Goal: Transaction & Acquisition: Purchase product/service

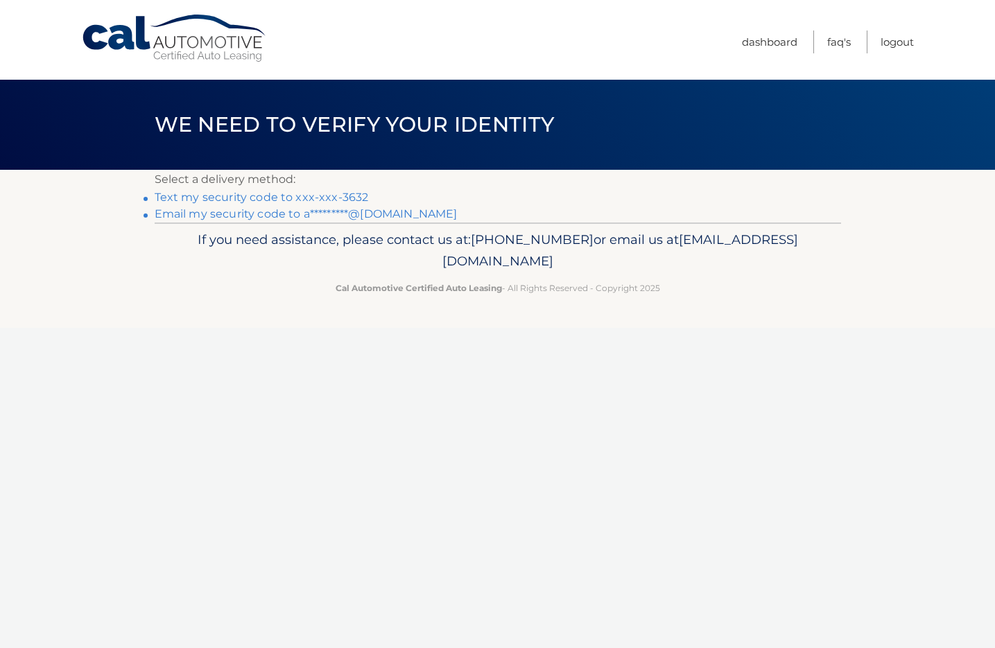
click at [254, 199] on link "Text my security code to xxx-xxx-3632" at bounding box center [262, 197] width 214 height 13
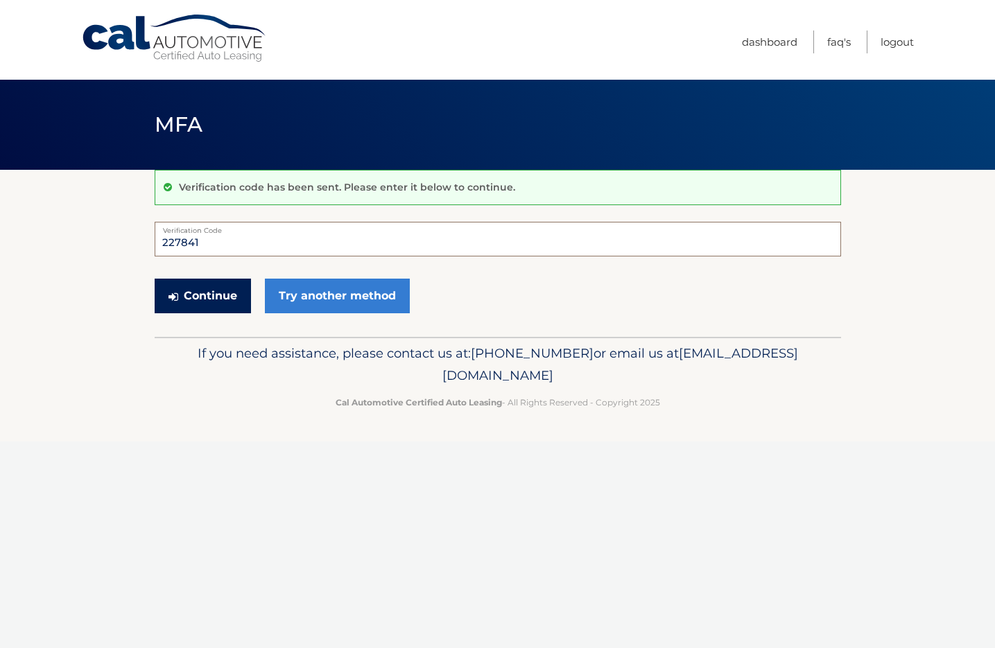
type input "227841"
click at [226, 298] on button "Continue" at bounding box center [203, 296] width 96 height 35
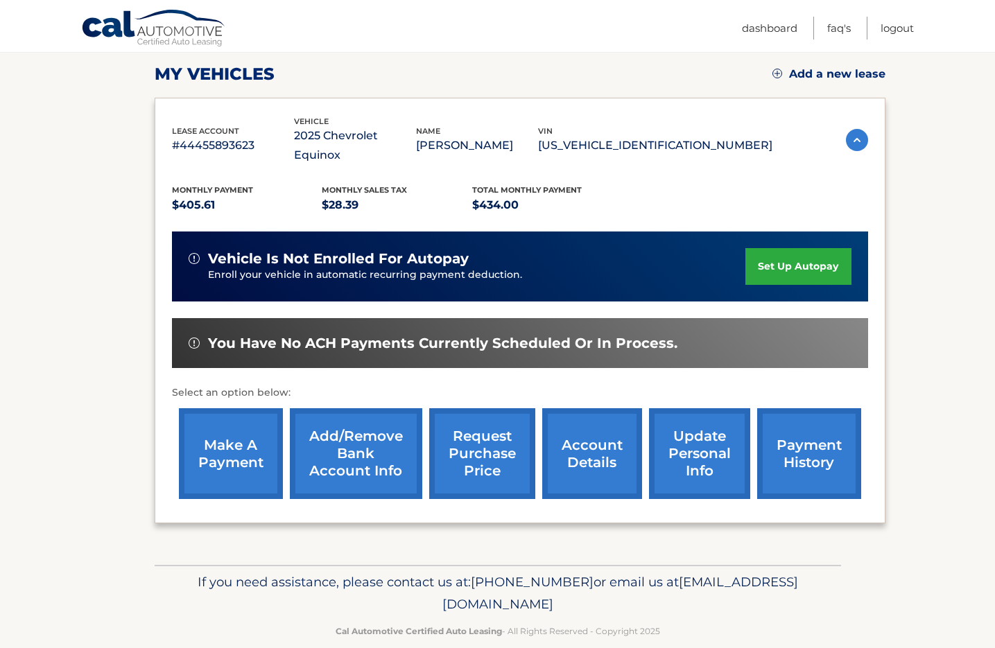
scroll to position [189, 0]
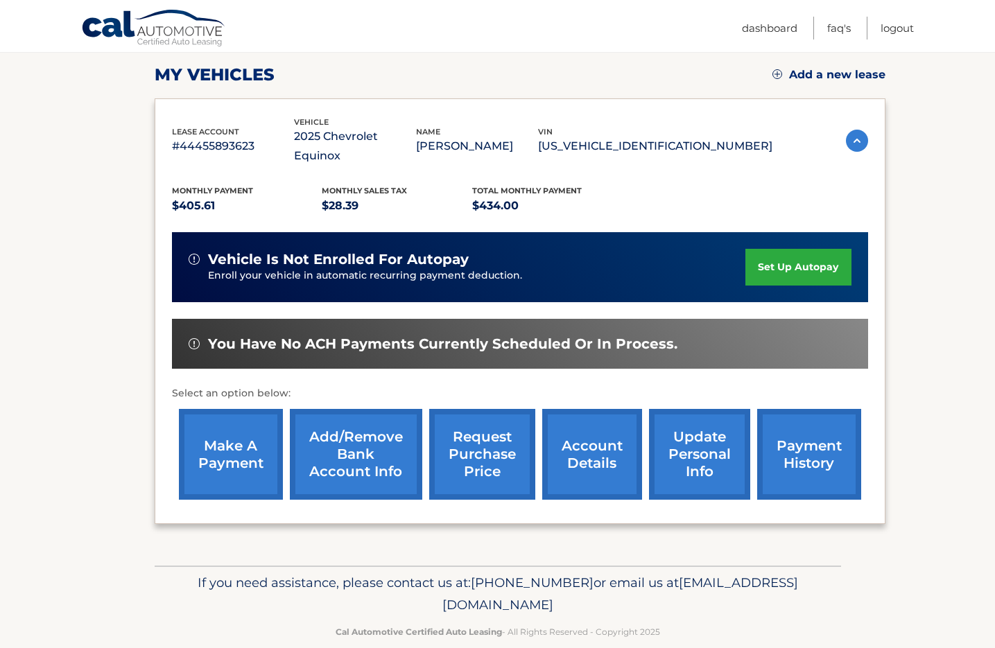
click at [589, 438] on link "account details" at bounding box center [592, 454] width 100 height 91
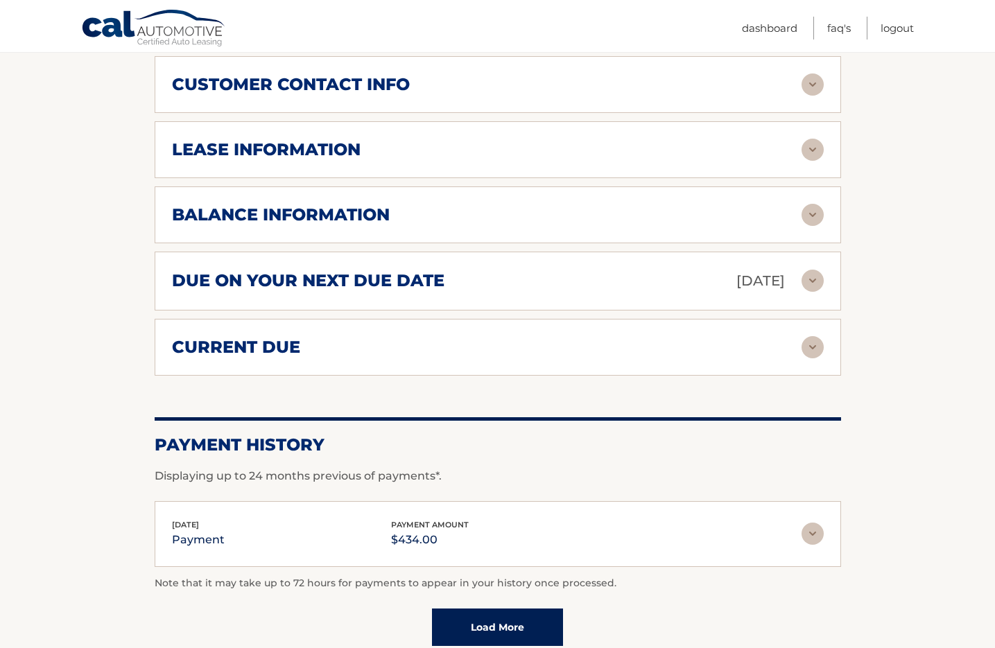
scroll to position [757, 0]
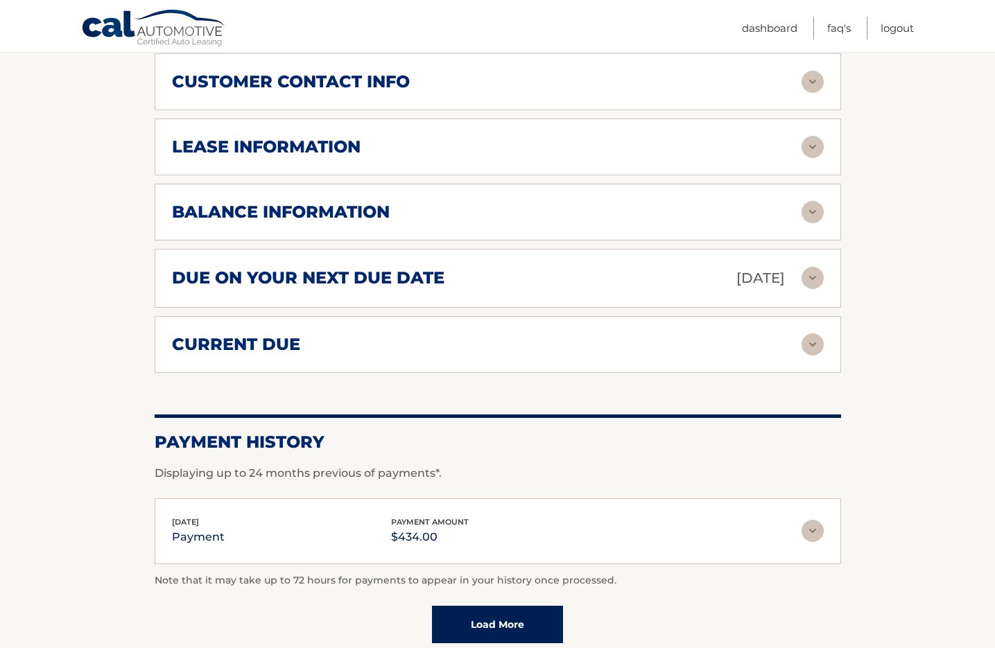
click at [814, 333] on img at bounding box center [812, 344] width 22 height 22
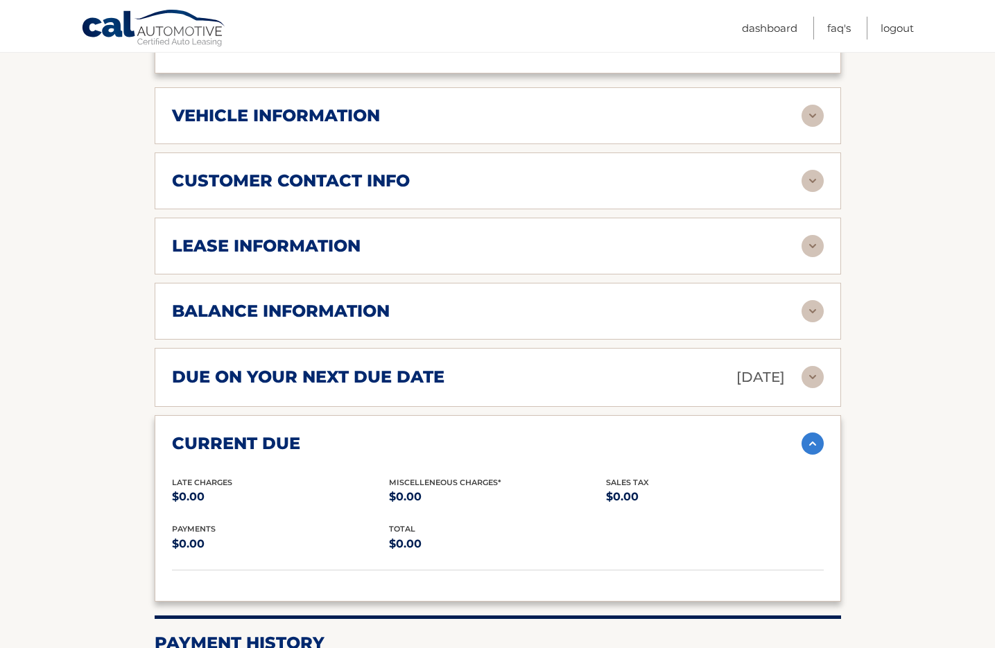
scroll to position [656, 0]
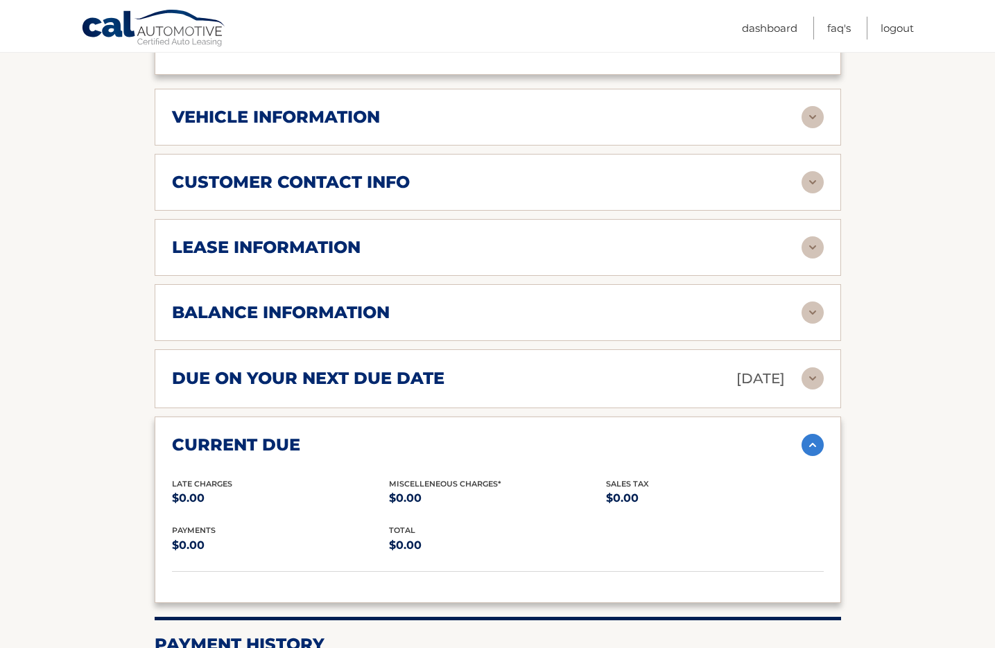
click at [812, 367] on img at bounding box center [812, 378] width 22 height 22
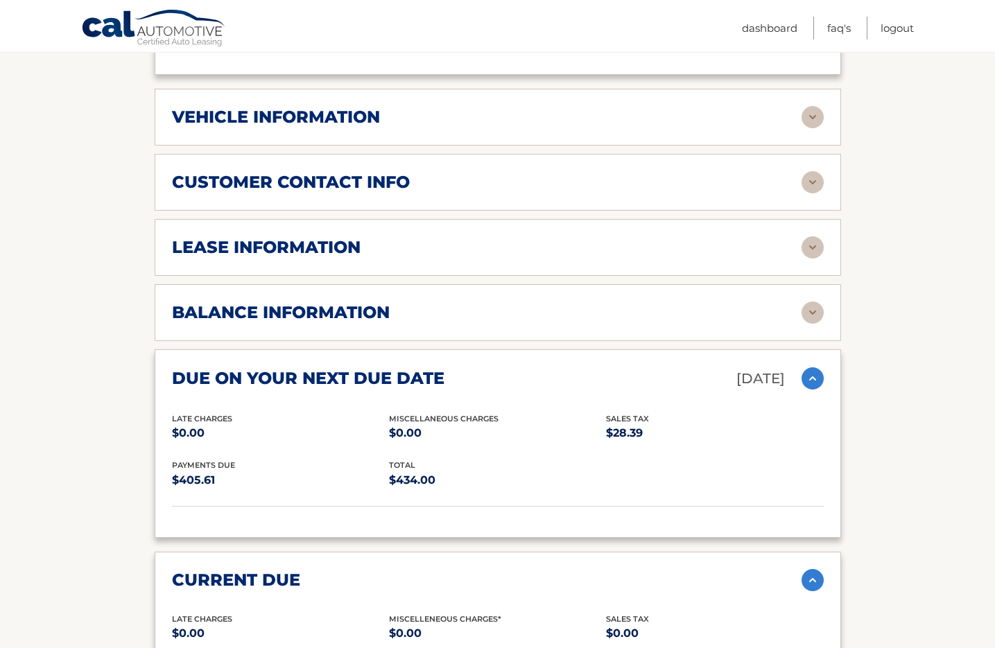
click at [820, 302] on img at bounding box center [812, 313] width 22 height 22
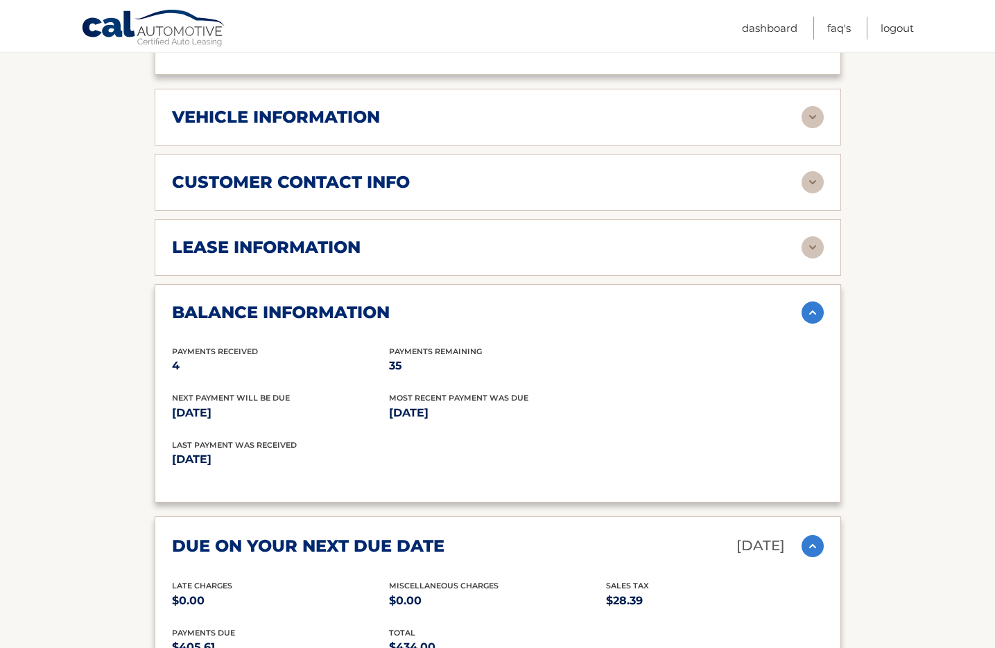
click at [819, 236] on img at bounding box center [812, 247] width 22 height 22
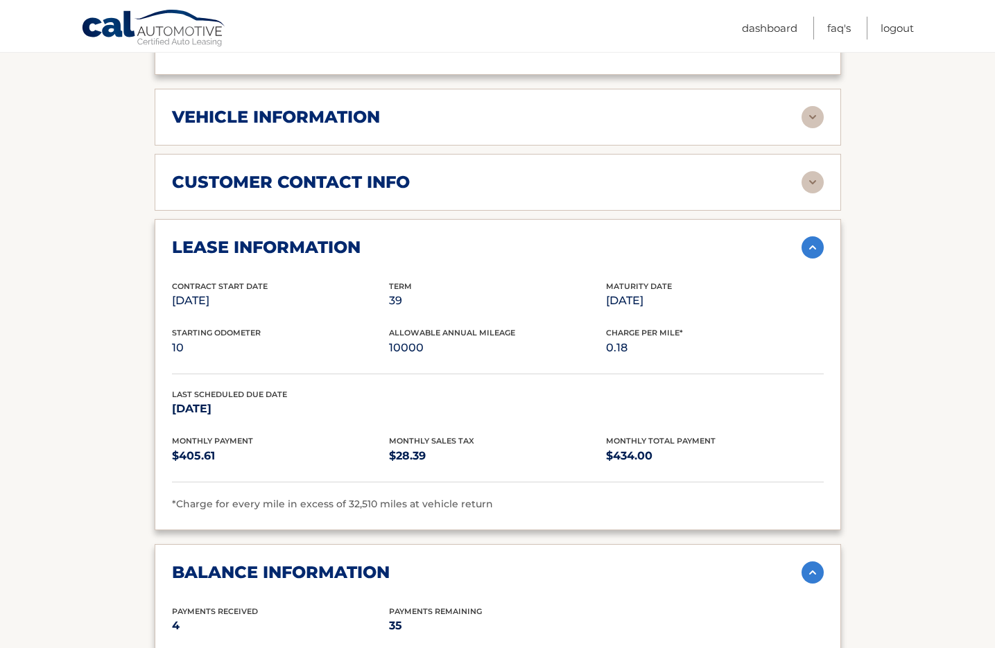
click at [800, 172] on div "customer contact info" at bounding box center [486, 182] width 629 height 21
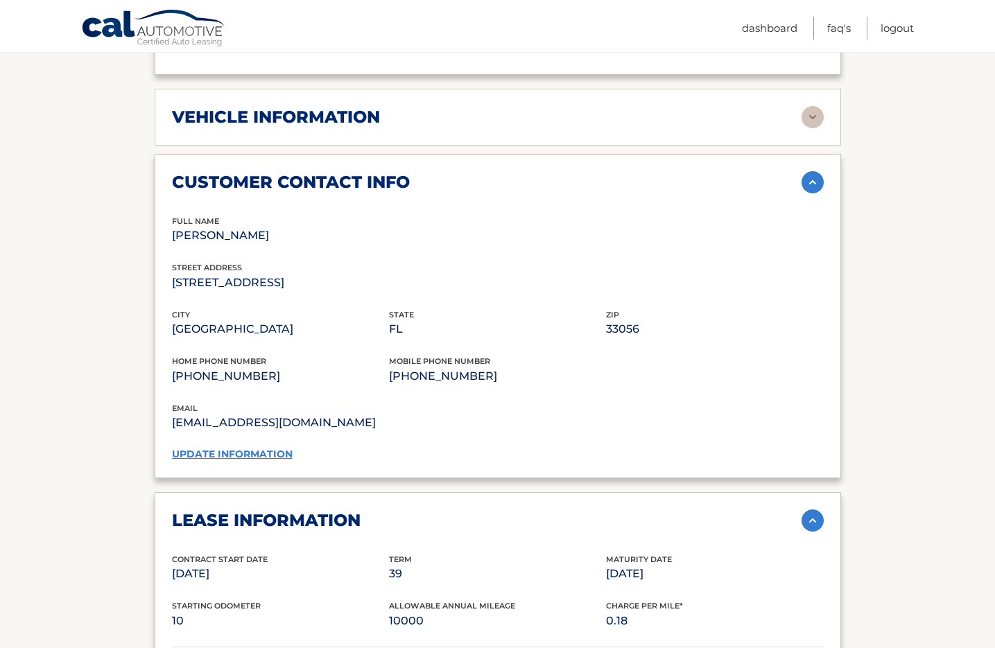
click at [814, 106] on img at bounding box center [812, 117] width 22 height 22
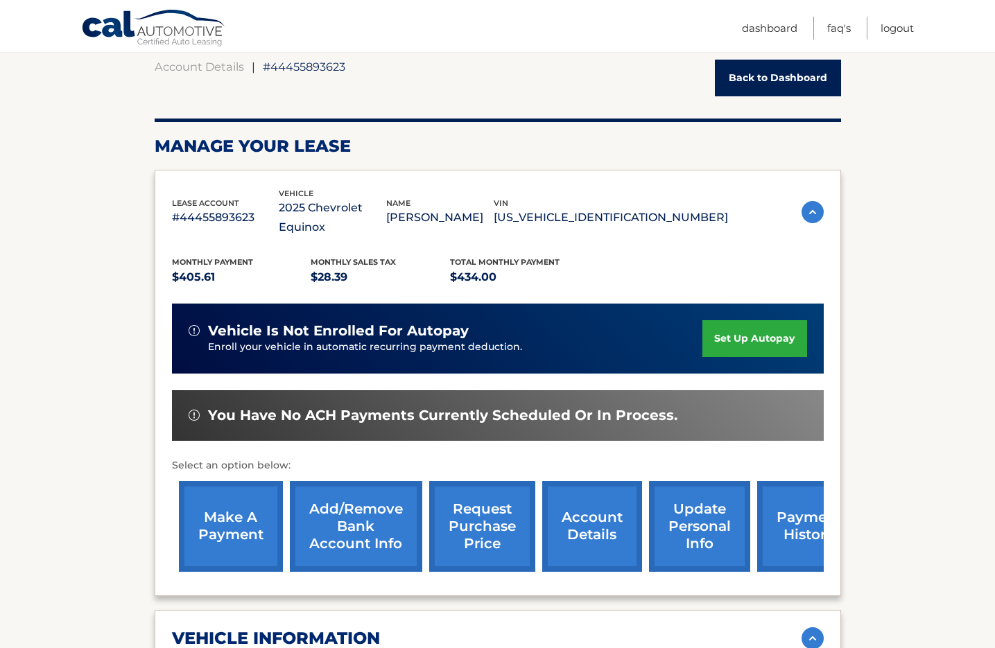
scroll to position [141, 0]
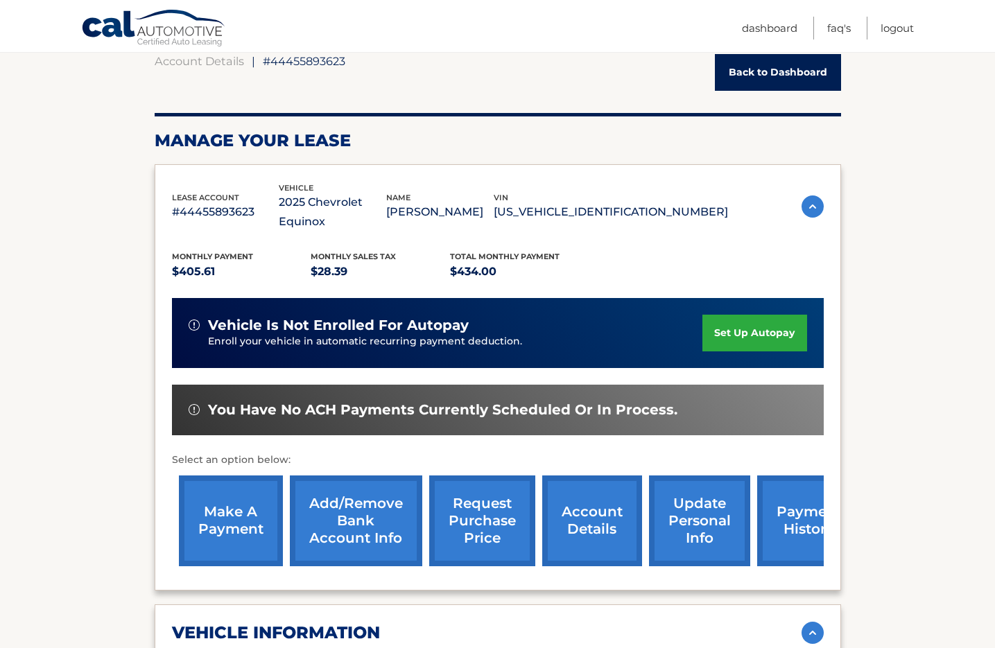
click at [261, 509] on link "make a payment" at bounding box center [231, 520] width 104 height 91
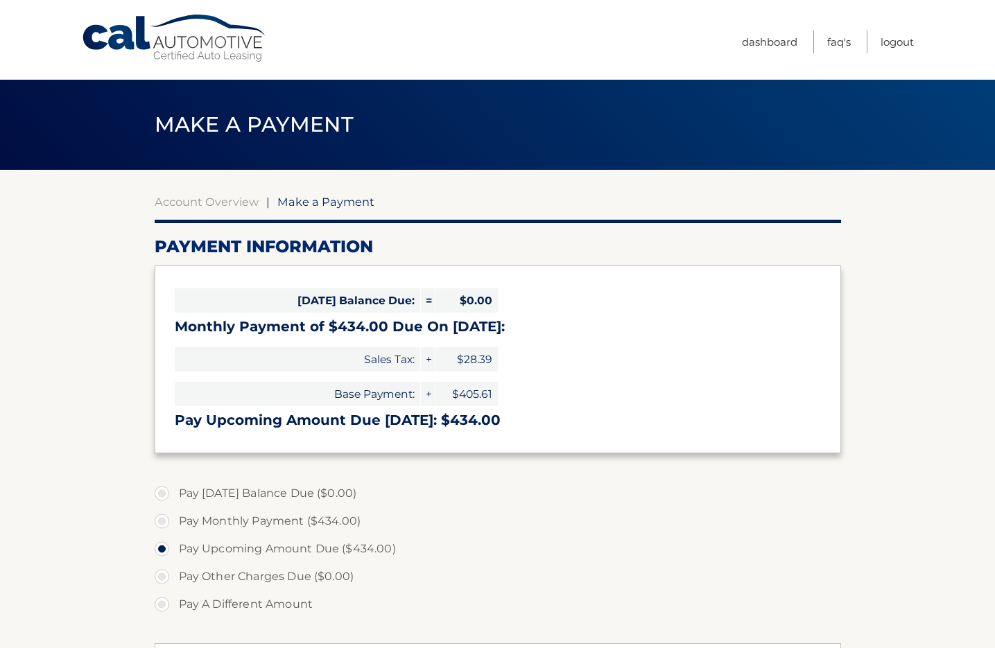
select select "YTc4Yjk1MTEtODI5Ni00OTc1LTgwZGItZWM3MGQyYTdlZjQ4"
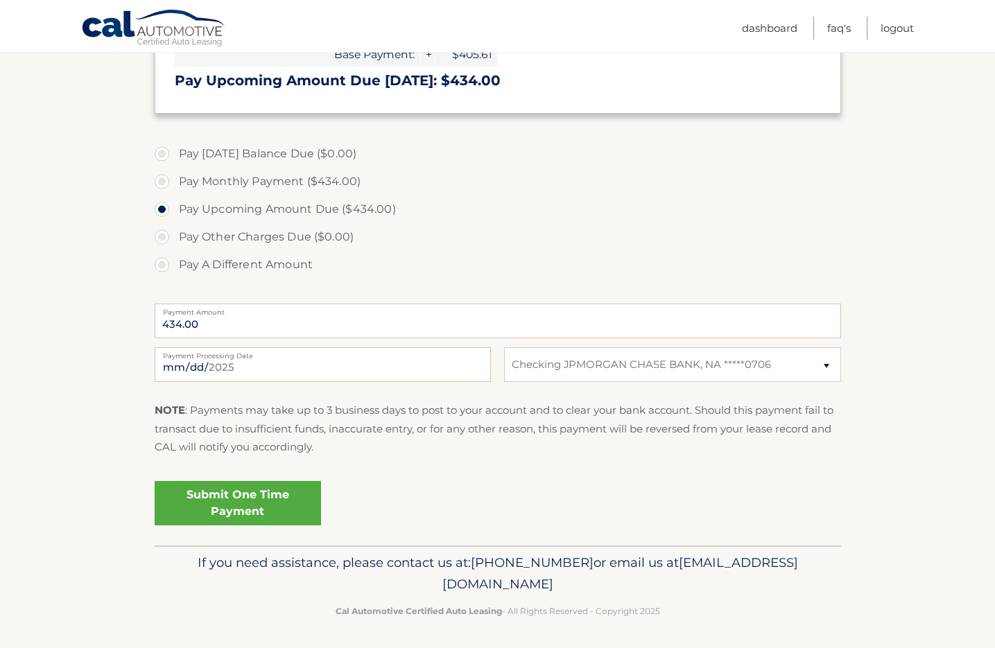
scroll to position [339, 0]
click at [284, 496] on link "Submit One Time Payment" at bounding box center [238, 504] width 166 height 44
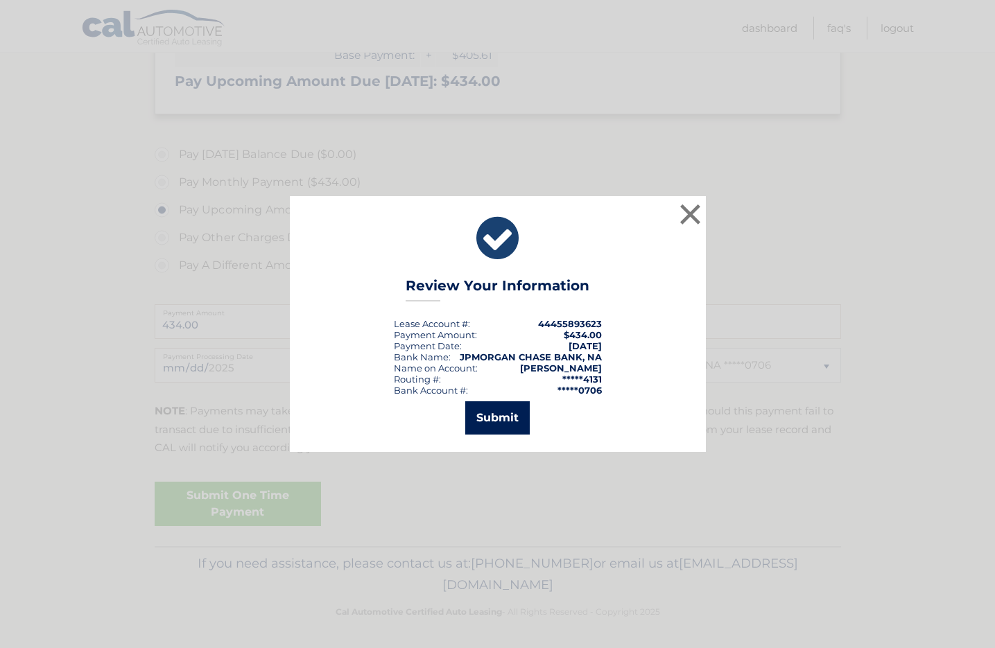
click at [493, 421] on button "Submit" at bounding box center [497, 417] width 64 height 33
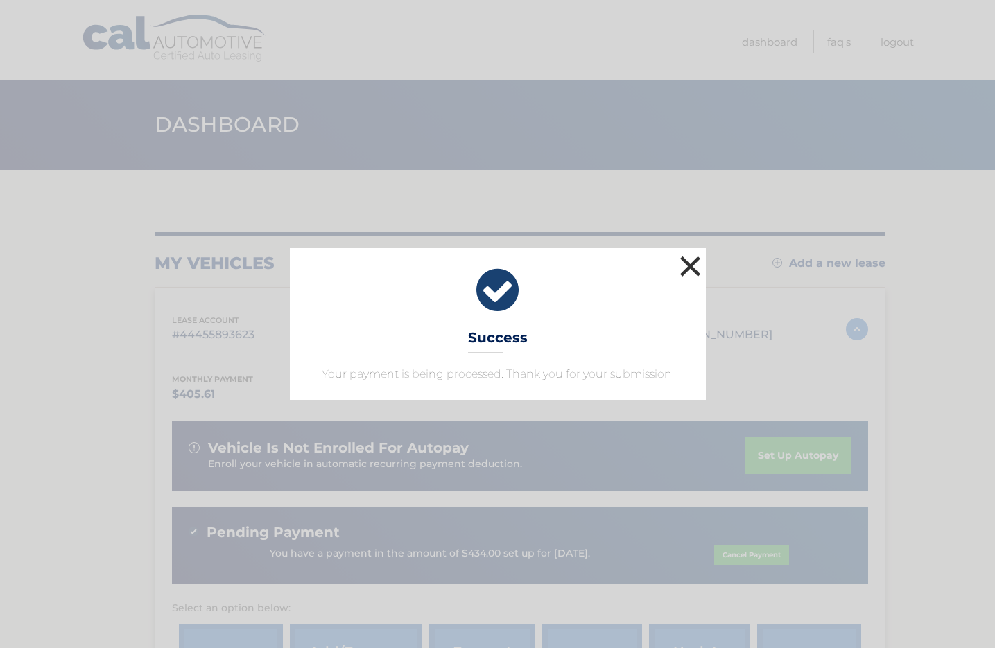
click at [694, 263] on button "×" at bounding box center [690, 266] width 28 height 28
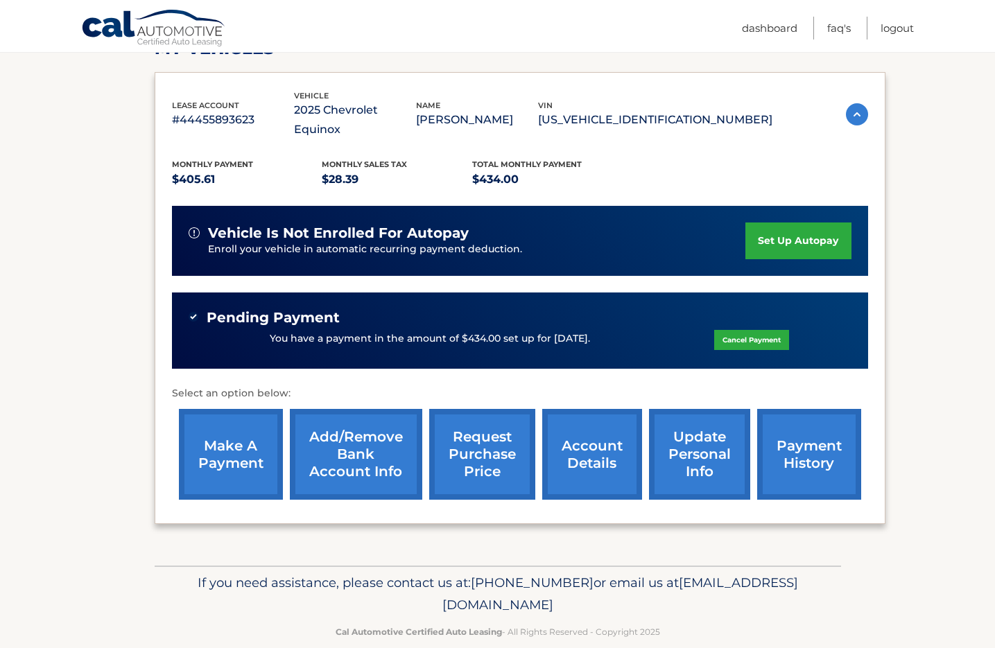
scroll to position [214, 0]
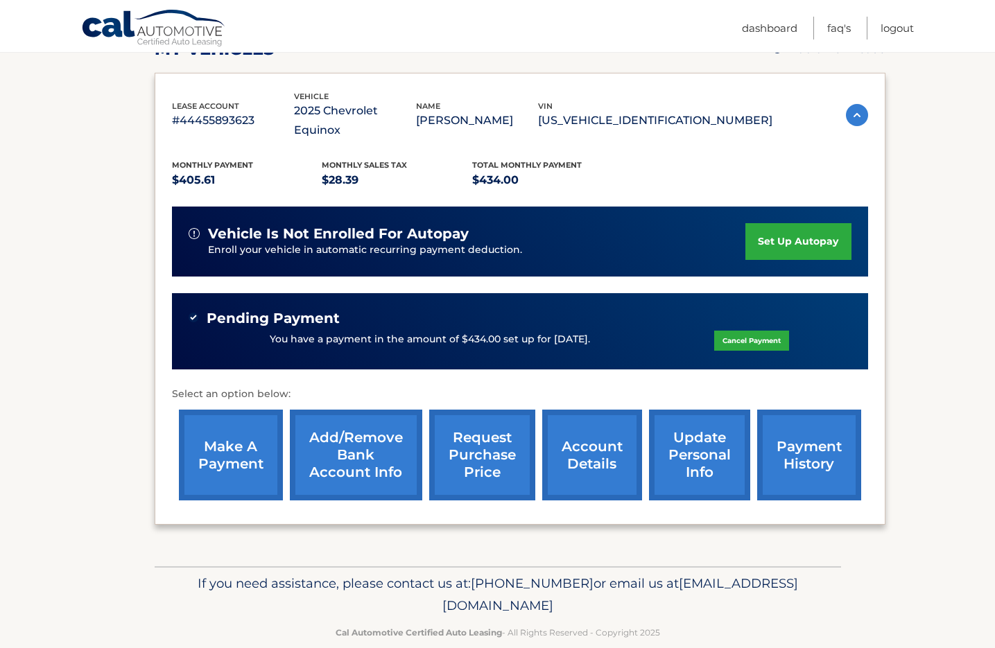
click at [779, 410] on link "payment history" at bounding box center [809, 455] width 104 height 91
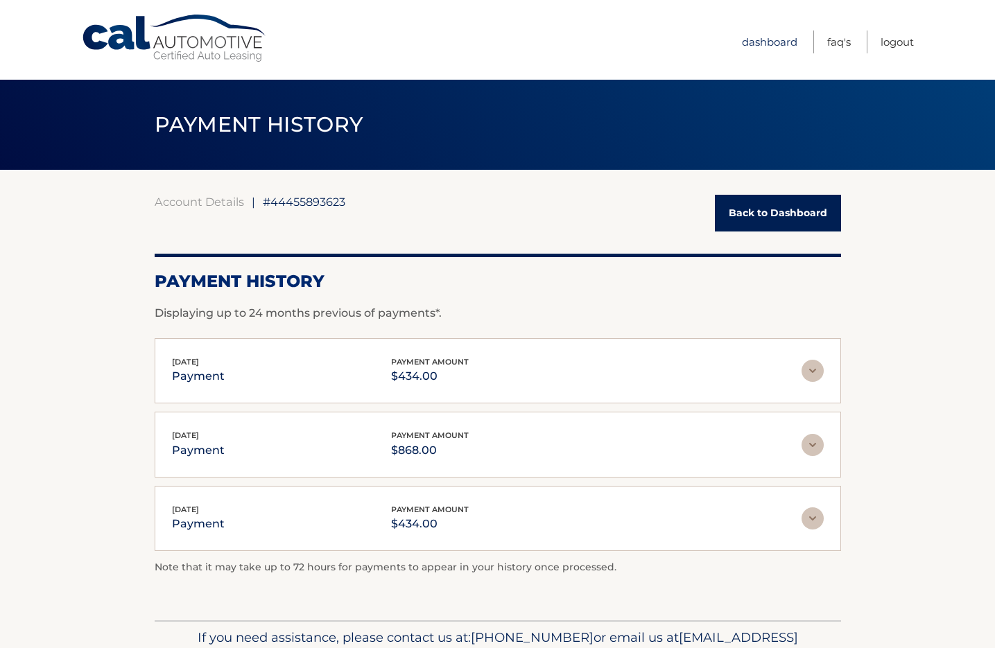
click at [756, 40] on link "Dashboard" at bounding box center [769, 41] width 55 height 23
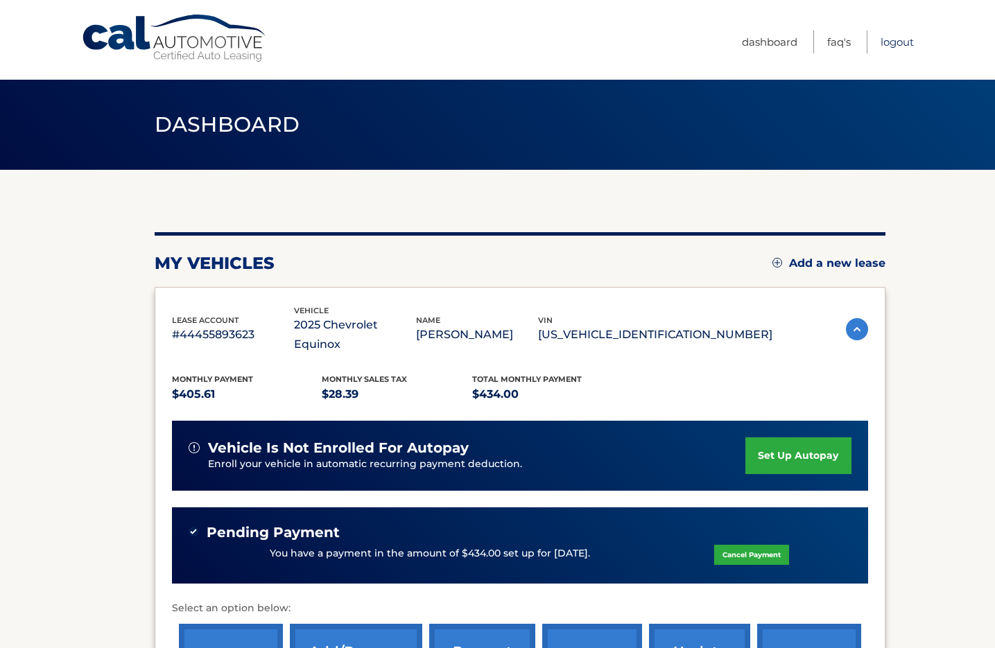
click at [896, 42] on link "Logout" at bounding box center [896, 41] width 33 height 23
